Goal: Navigation & Orientation: Go to known website

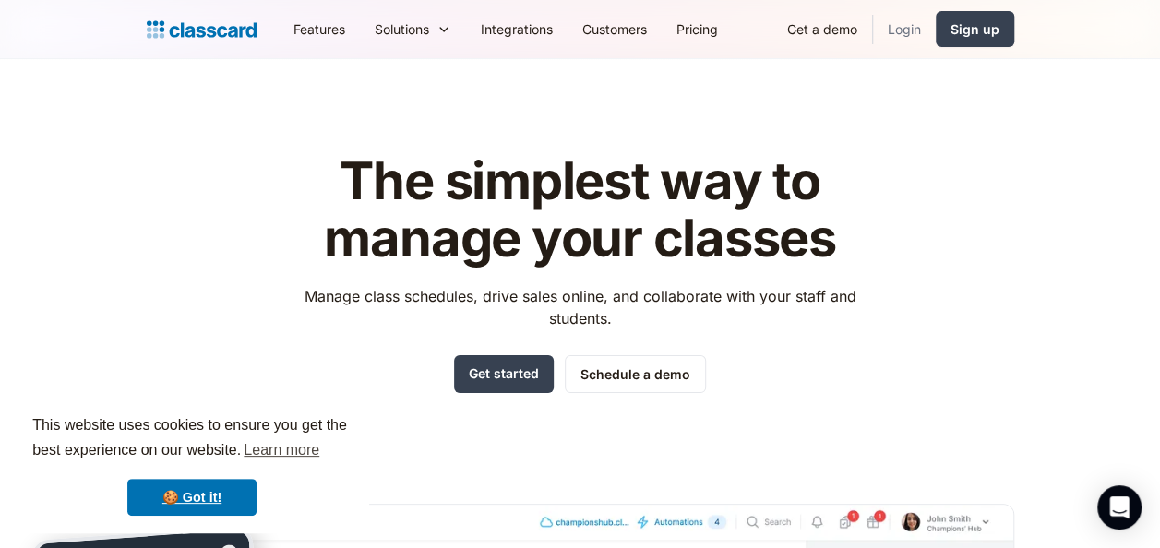
click at [900, 22] on link "Login" at bounding box center [904, 29] width 63 height 42
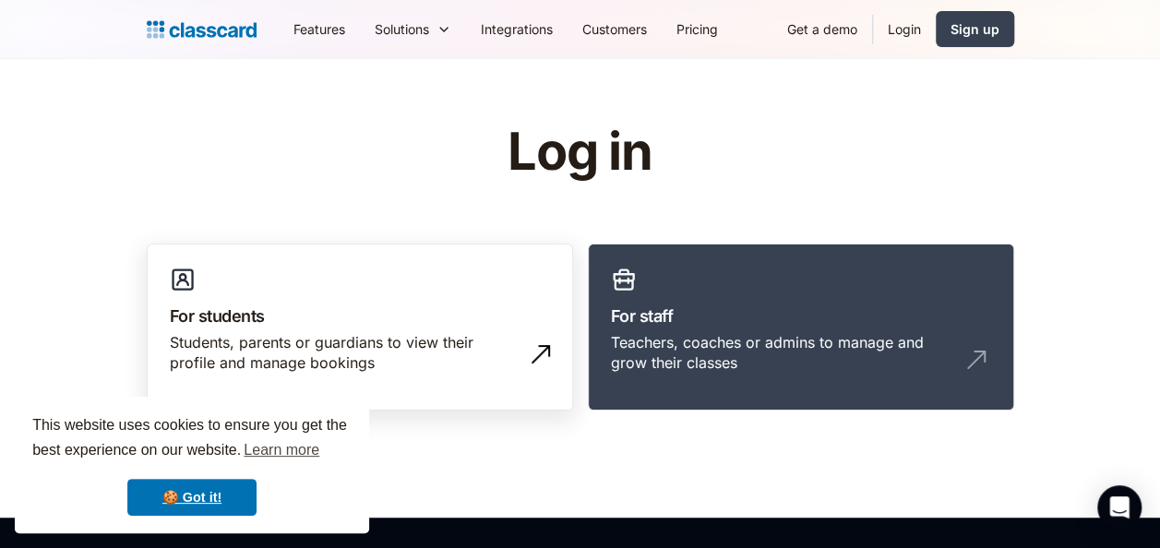
click at [355, 311] on h3 "For students" at bounding box center [360, 316] width 380 height 25
